Goal: Communication & Community: Answer question/provide support

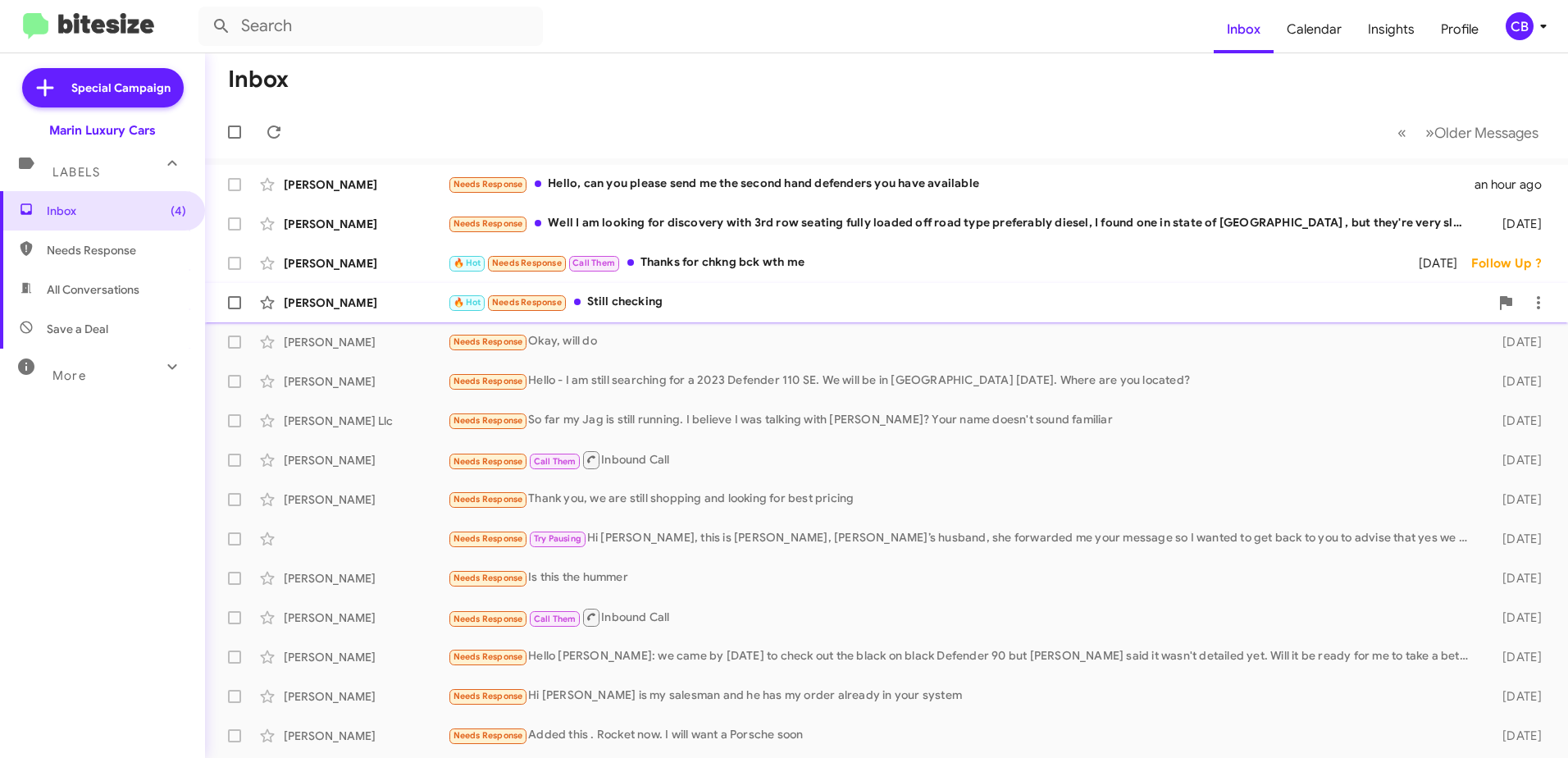
click at [612, 303] on div "🔥 Hot Needs Response Still checking" at bounding box center [968, 302] width 1042 height 19
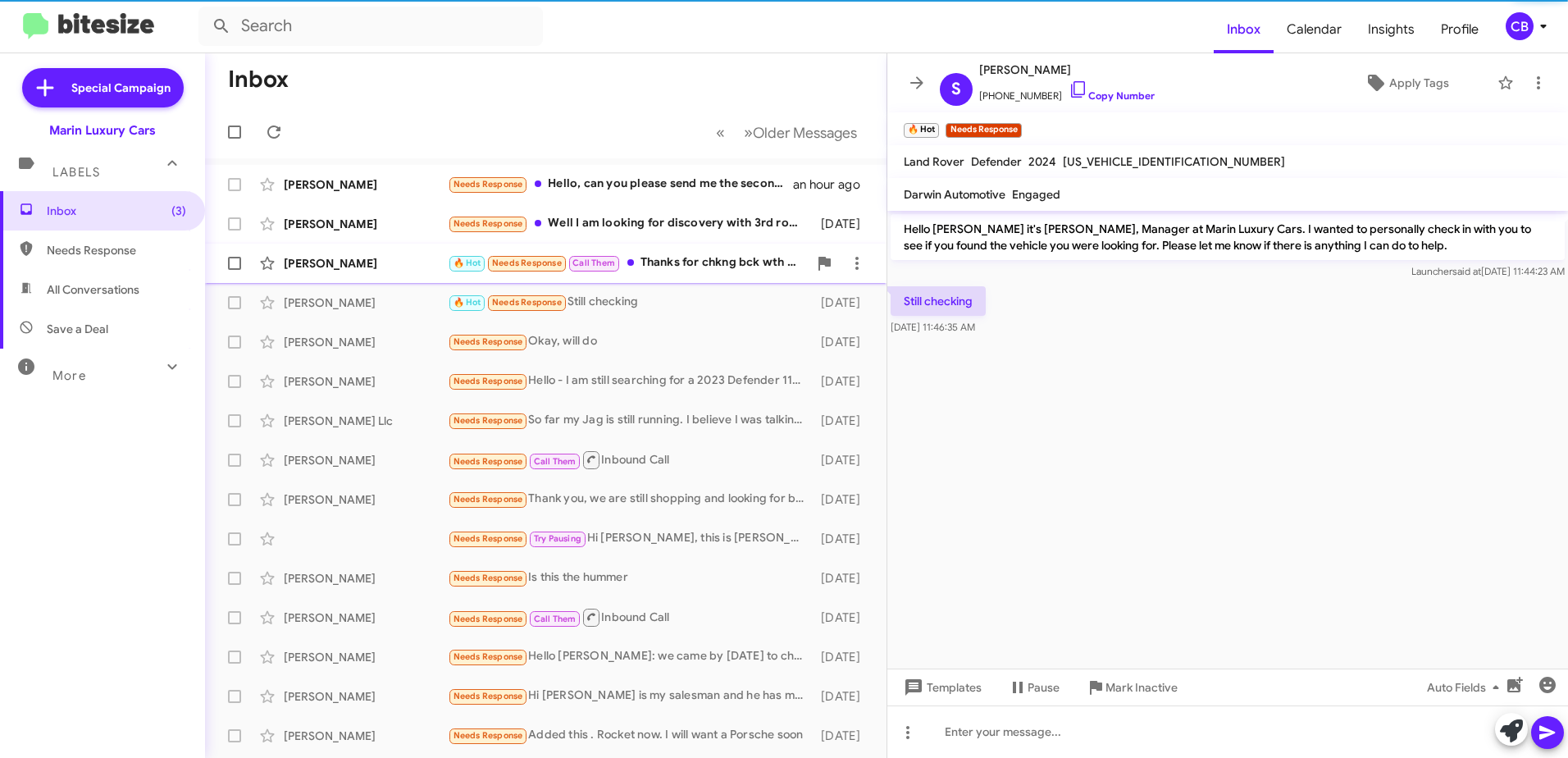
click at [656, 261] on div "🔥 Hot Needs Response Call Them Thanks for chkng bck wth me" at bounding box center [627, 262] width 360 height 19
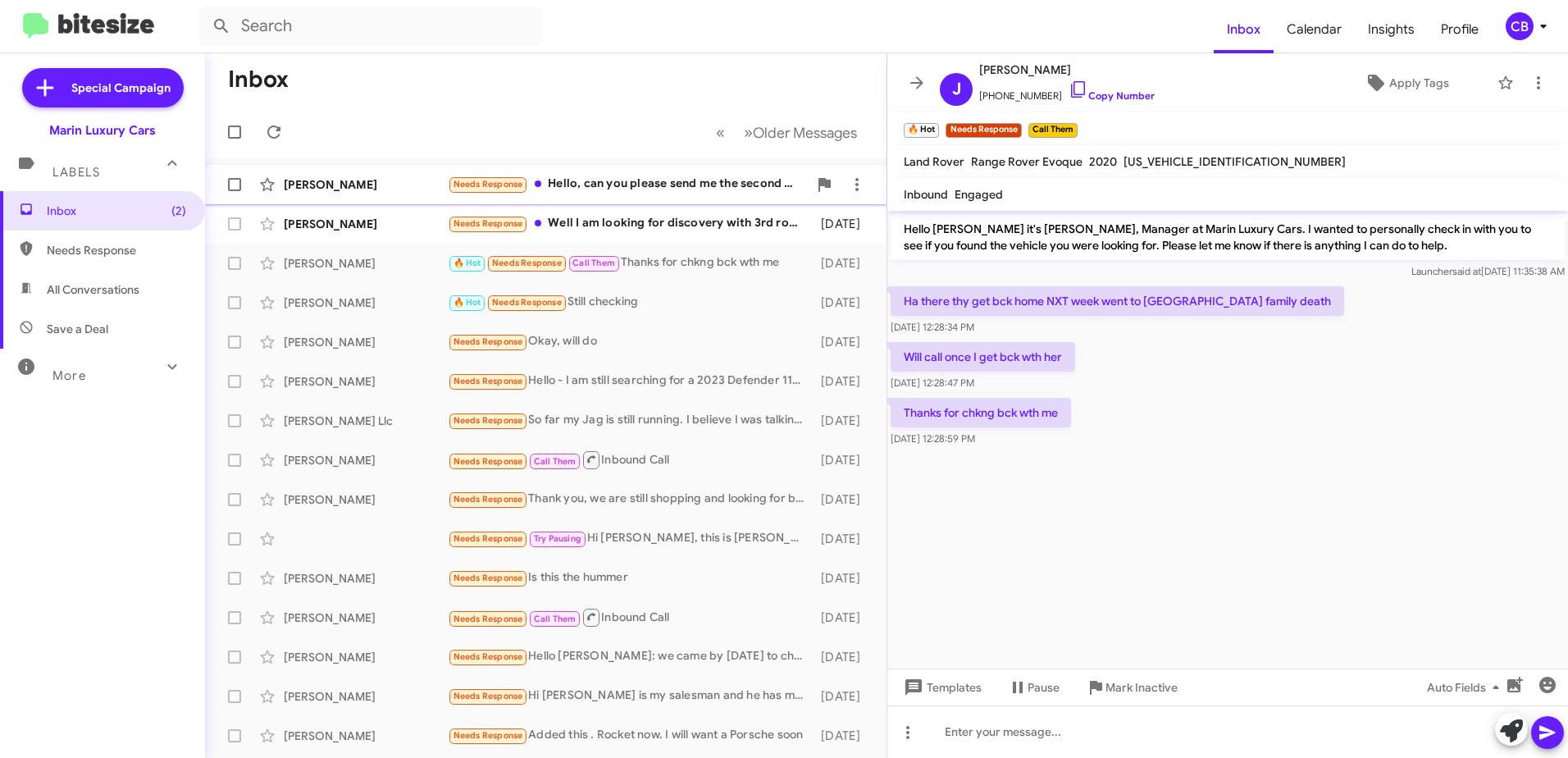
click at [632, 202] on span "[PERSON_NAME] Needs Response Hello, can you please send me the second hand defe…" at bounding box center [545, 184] width 681 height 39
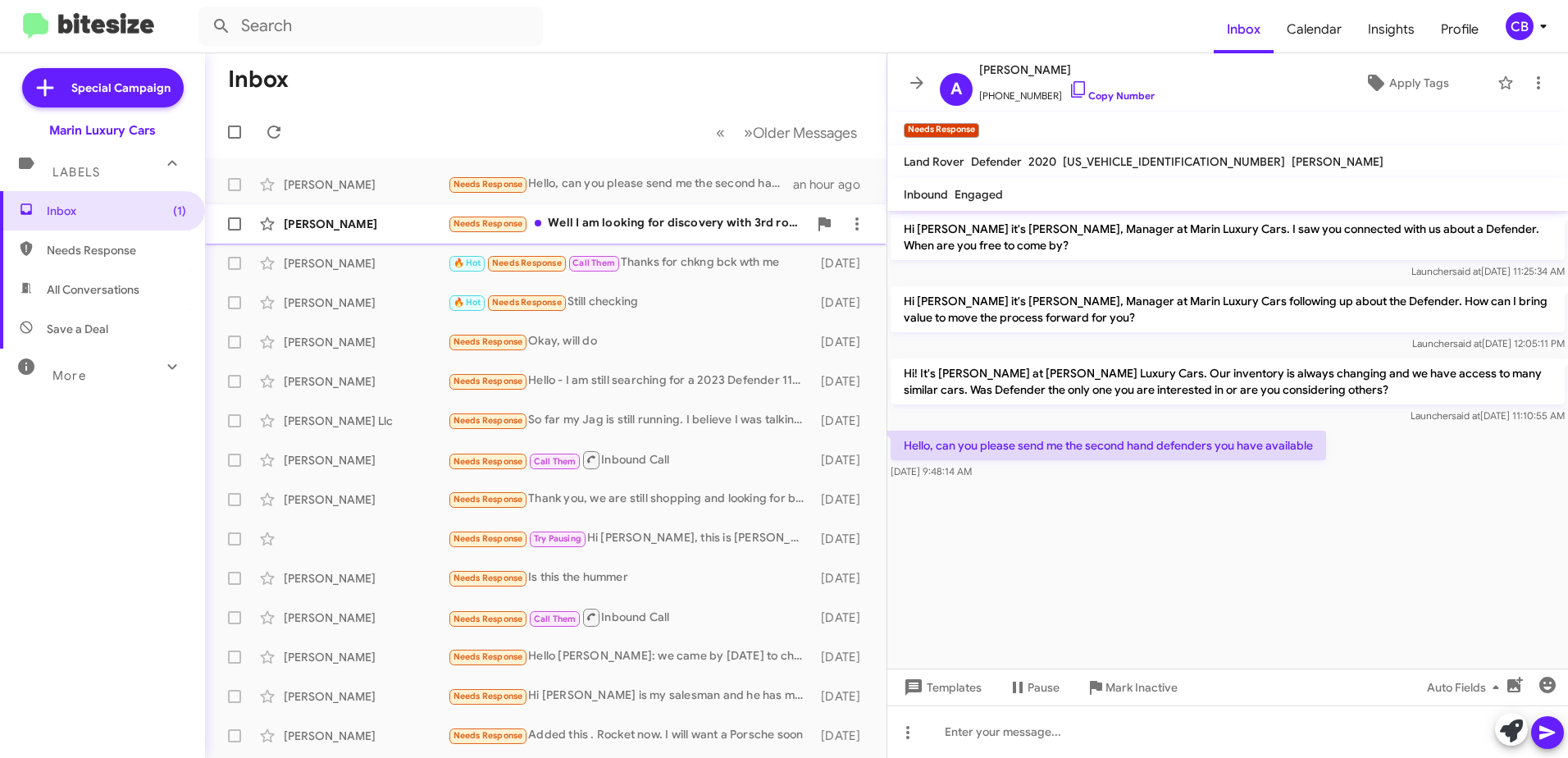
click at [627, 232] on div "Needs Response Well I am looking for discovery with 3rd row seating fully loade…" at bounding box center [627, 223] width 360 height 19
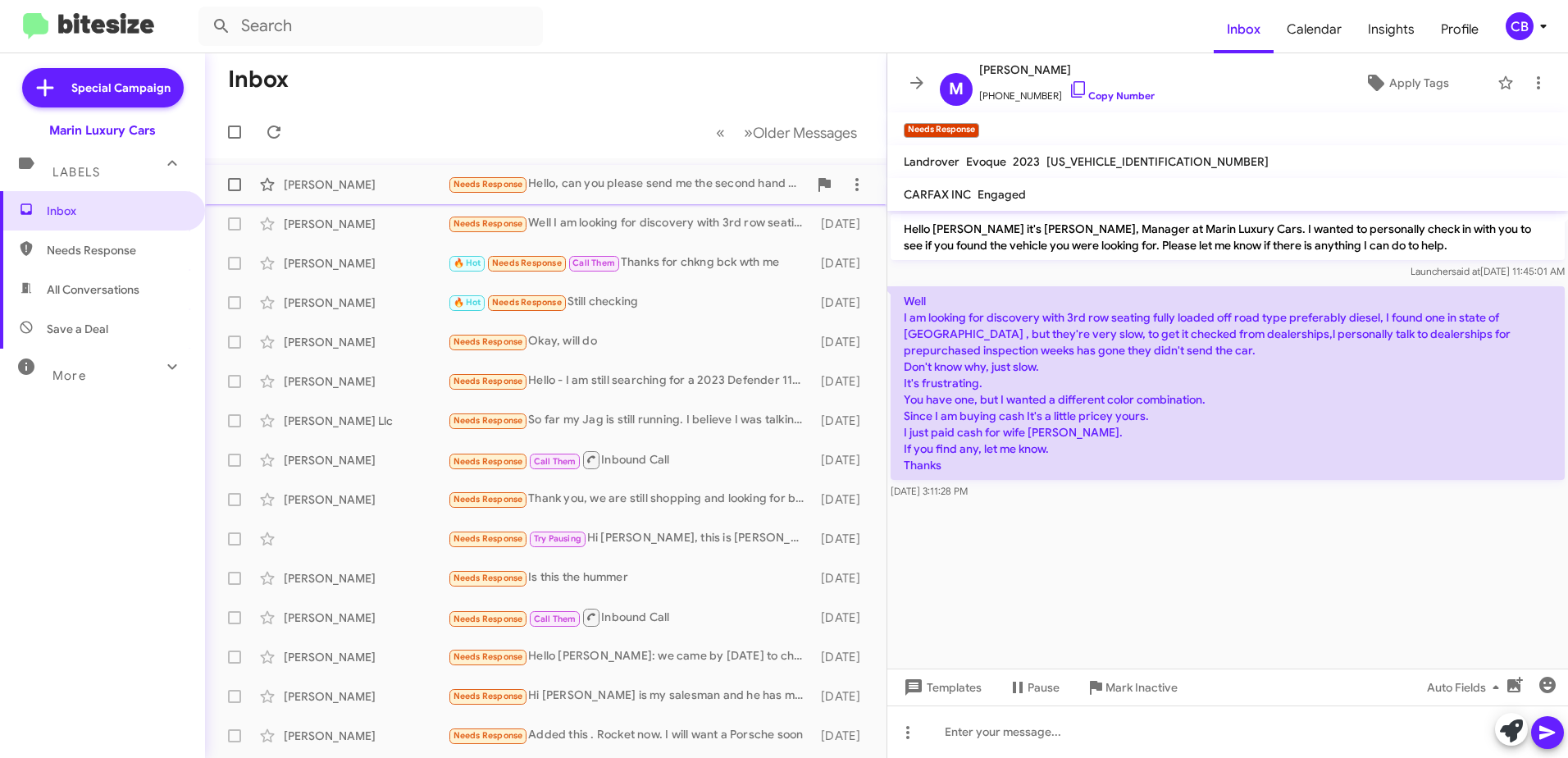
click at [635, 169] on div "[PERSON_NAME] Needs Response Hello, can you please send me the second hand defe…" at bounding box center [545, 184] width 655 height 33
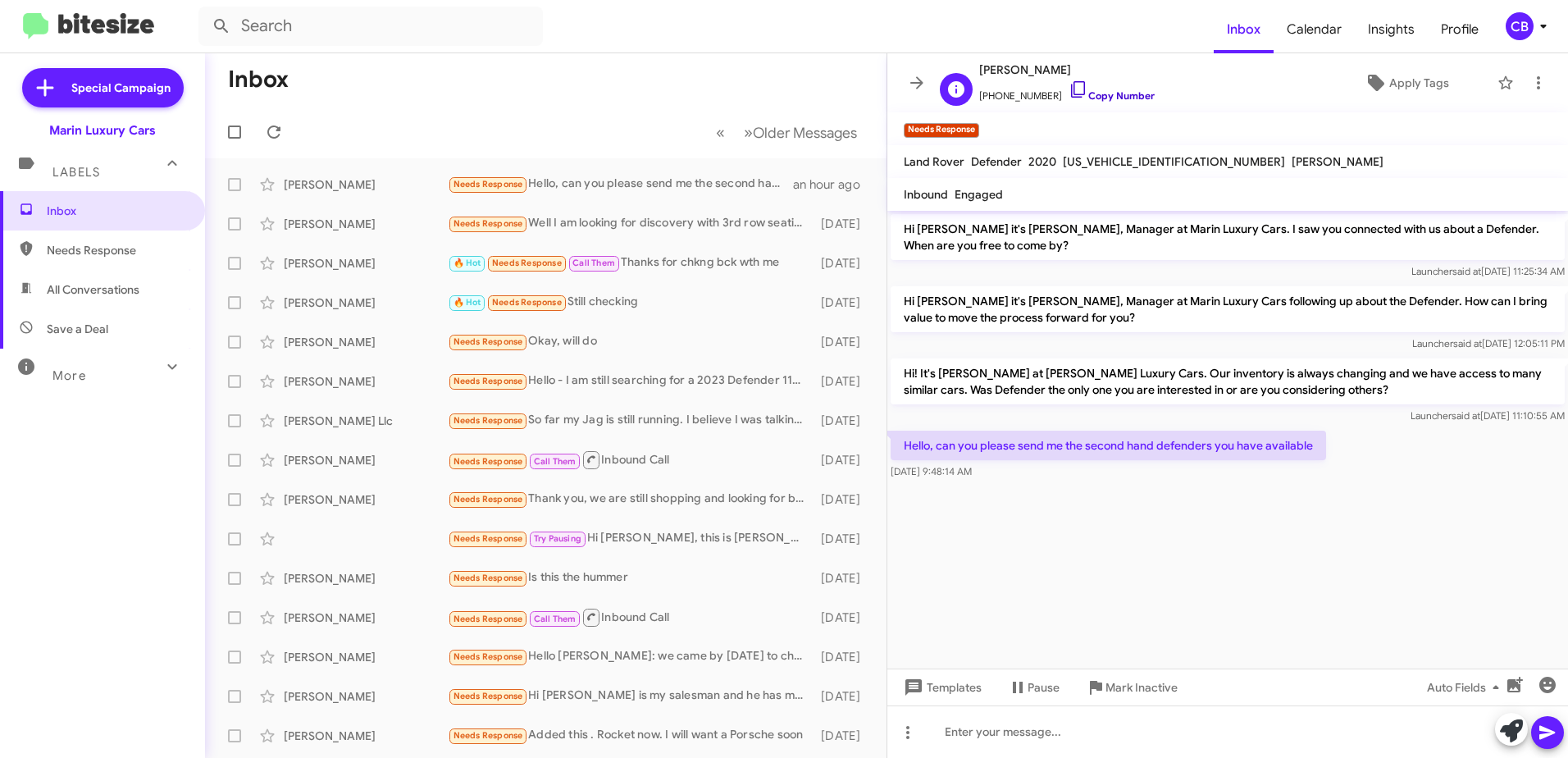
click at [1068, 90] on icon at bounding box center [1078, 90] width 20 height 20
